Goal: Task Accomplishment & Management: Manage account settings

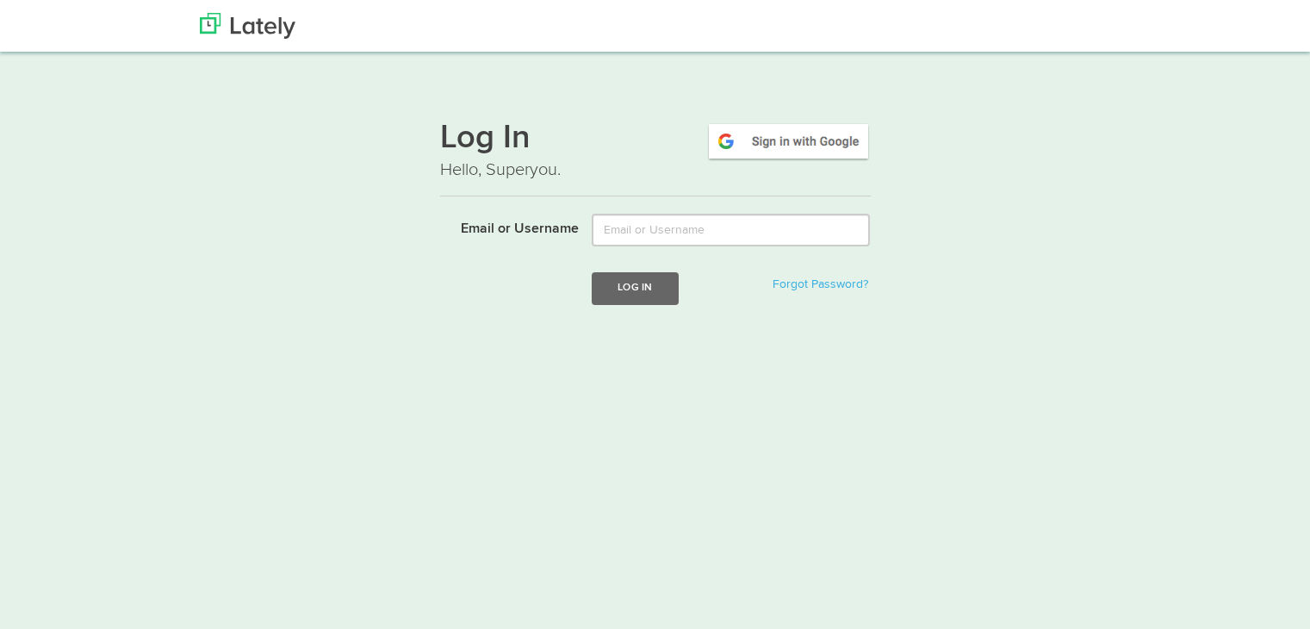
click at [627, 218] on input "Email or Username" at bounding box center [731, 230] width 278 height 33
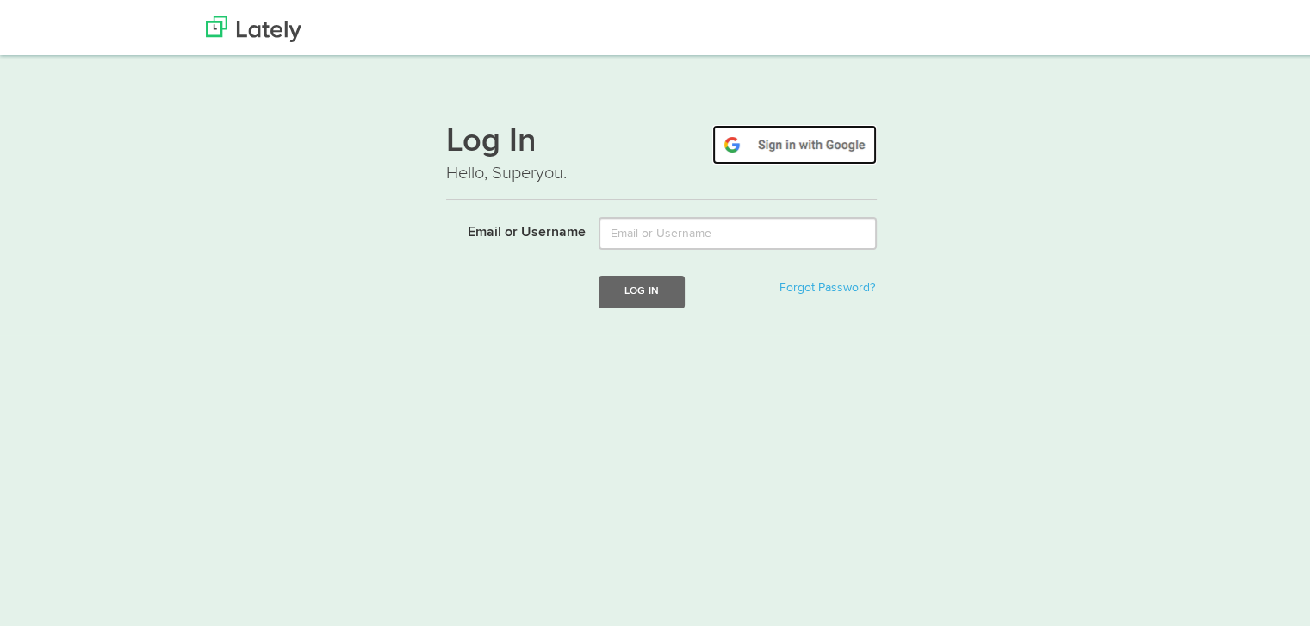
click at [805, 152] on img at bounding box center [794, 141] width 165 height 40
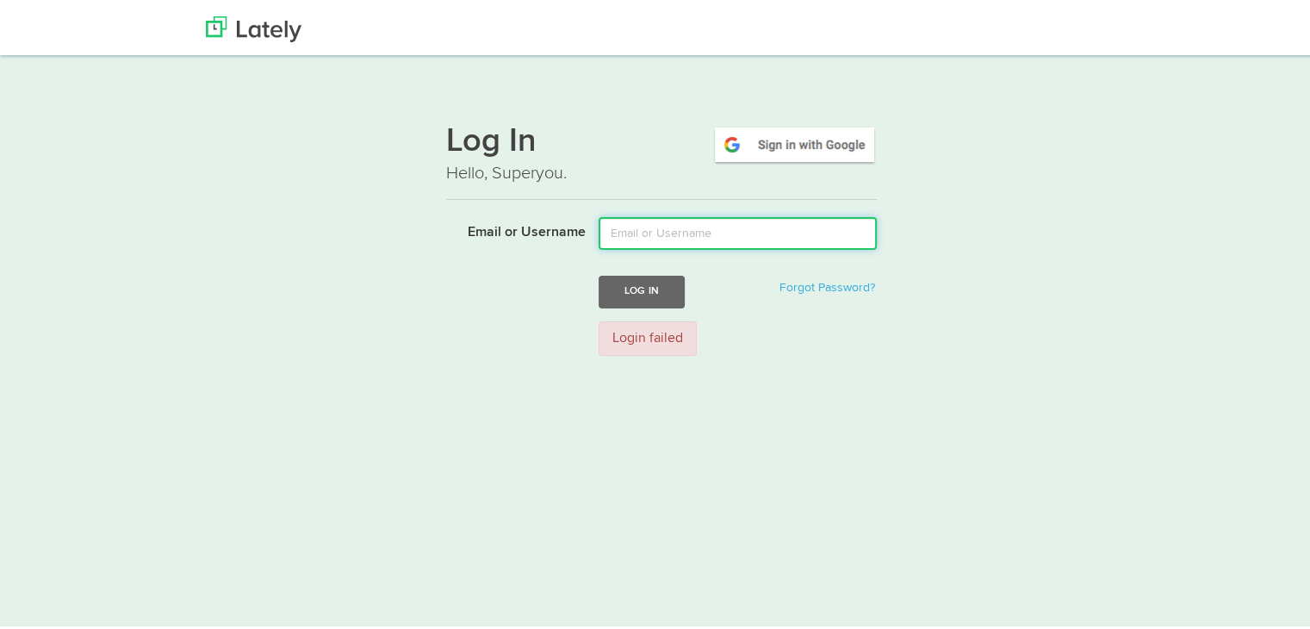
click at [675, 235] on input "Email or Username" at bounding box center [738, 230] width 278 height 33
type input "utharavm12@gmail.com"
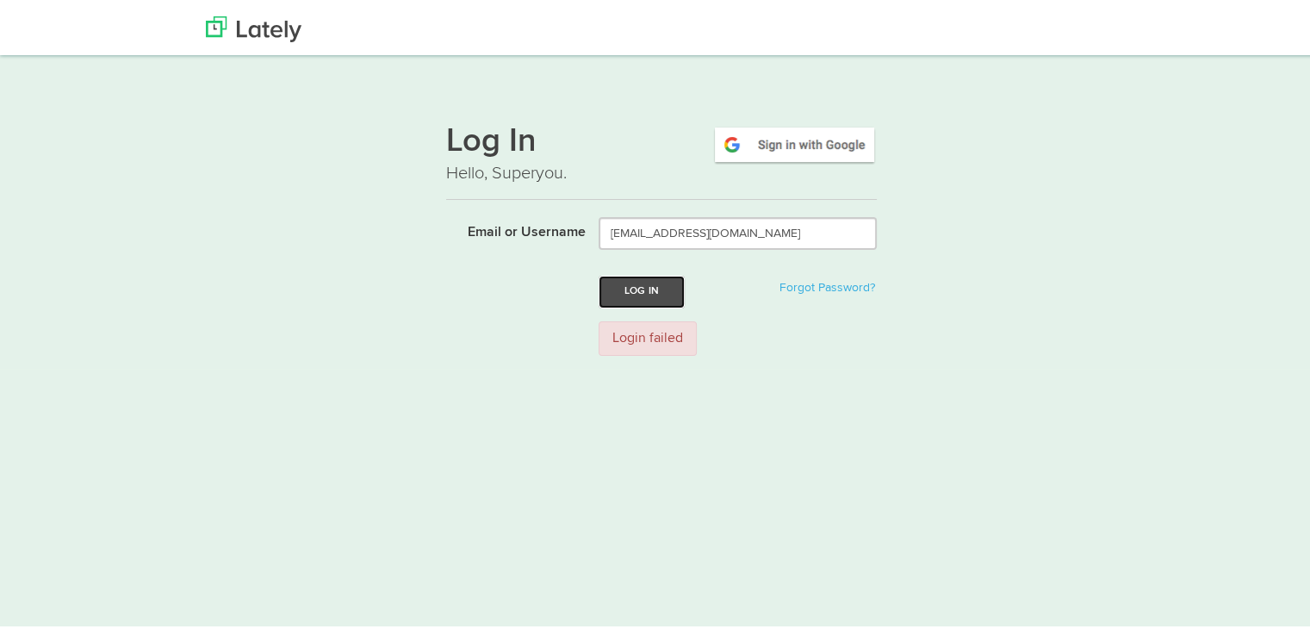
click at [613, 301] on button "Log In" at bounding box center [642, 288] width 86 height 32
